Goal: Task Accomplishment & Management: Manage account settings

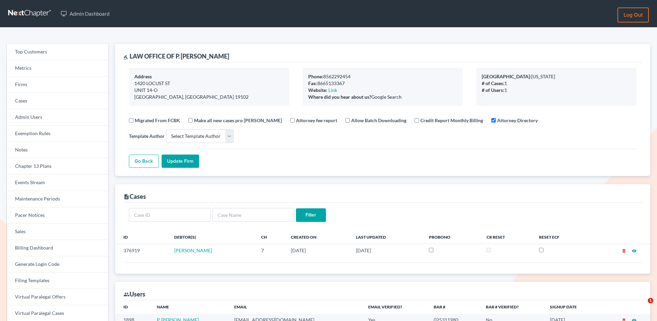
select select
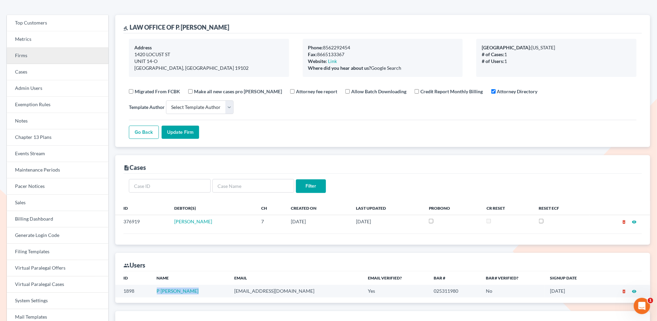
click at [29, 56] on link "Firms" at bounding box center [58, 56] width 102 height 16
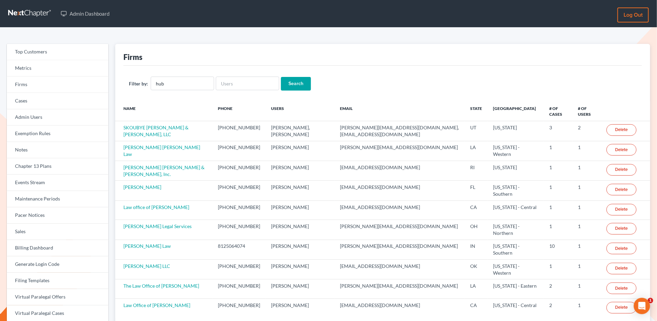
type input "[PERSON_NAME]"
click at [302, 86] on input "Search" at bounding box center [296, 84] width 30 height 14
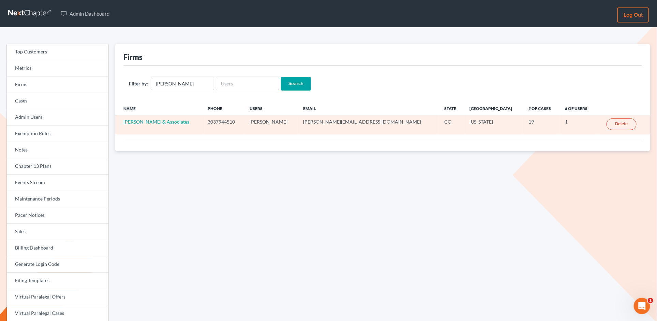
click at [140, 122] on link "Hubert T. Morrow & Associates" at bounding box center [156, 122] width 66 height 6
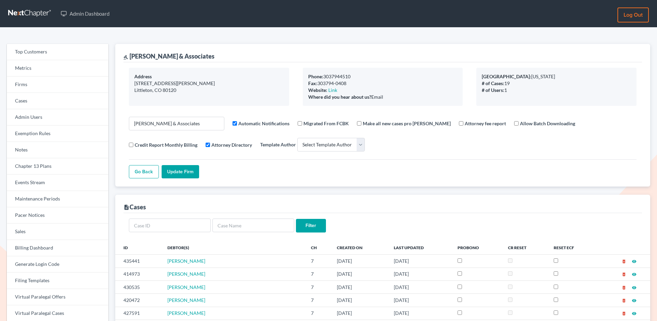
select select
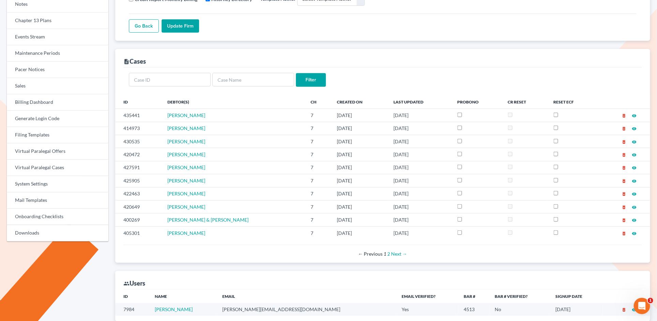
scroll to position [146, 0]
